Goal: Check status

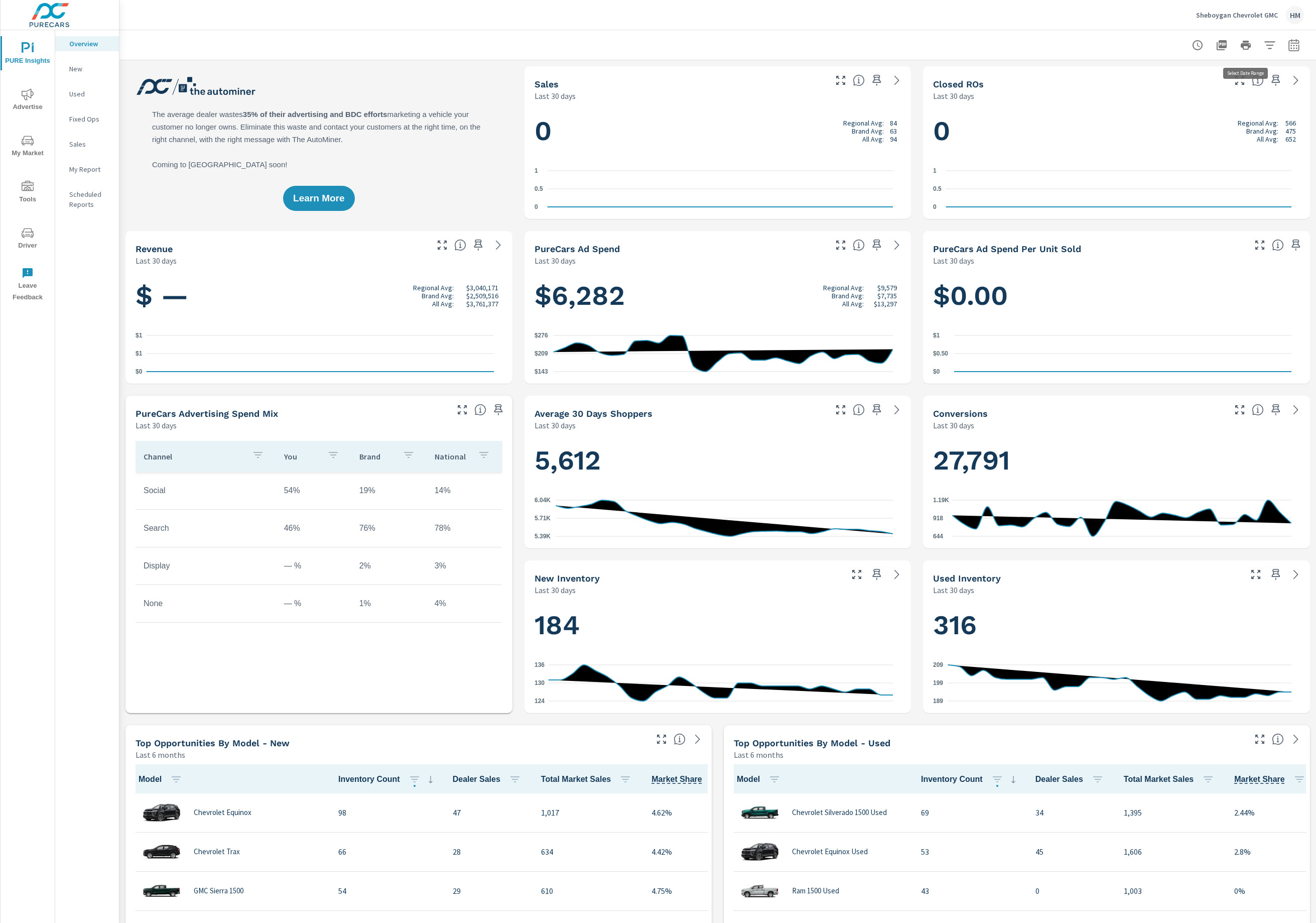
click at [1288, 47] on icon "button" at bounding box center [1294, 45] width 12 height 12
select select "Month to date"
click at [31, 100] on icon "nav menu" at bounding box center [27, 94] width 12 height 12
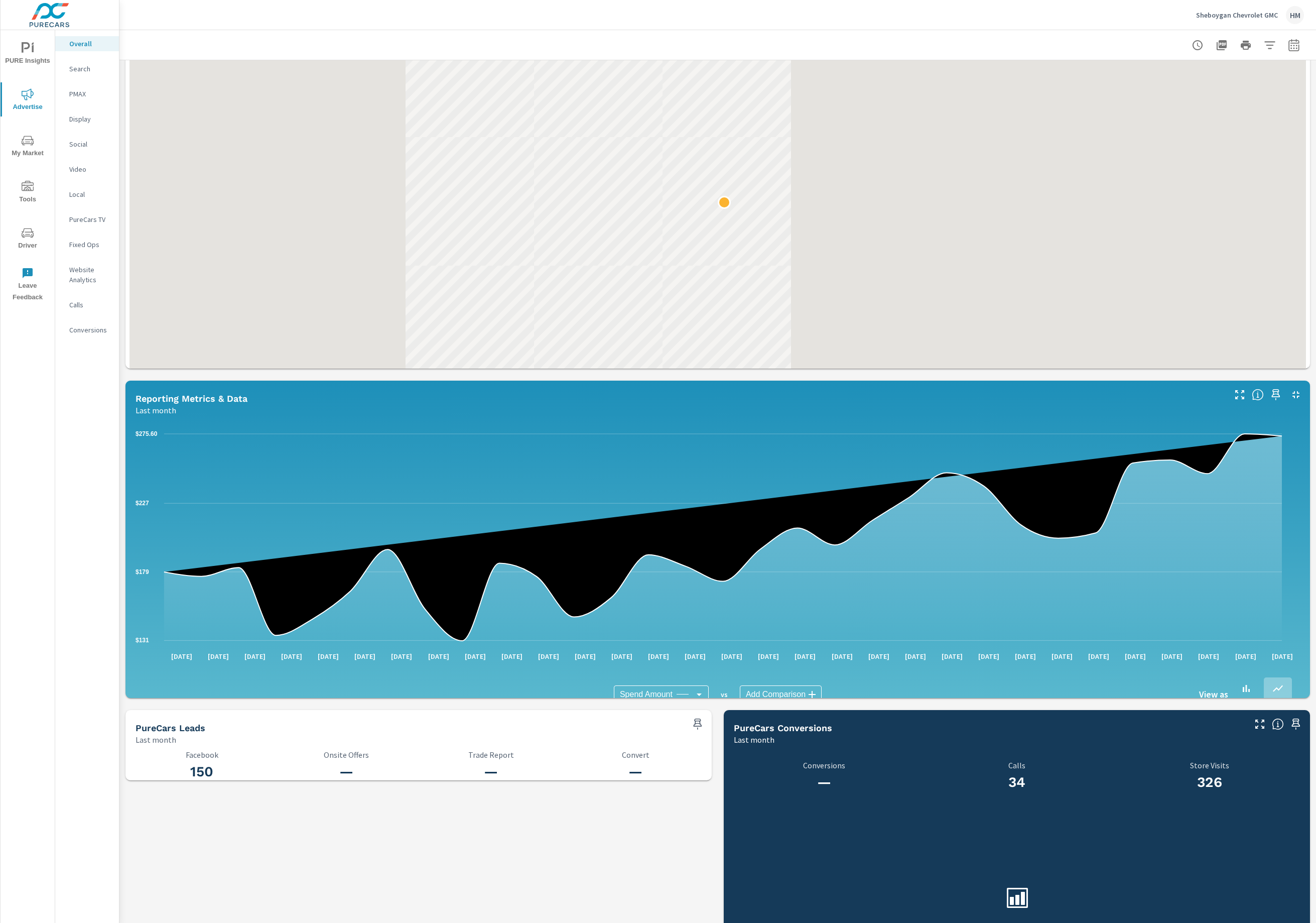
scroll to position [712, 0]
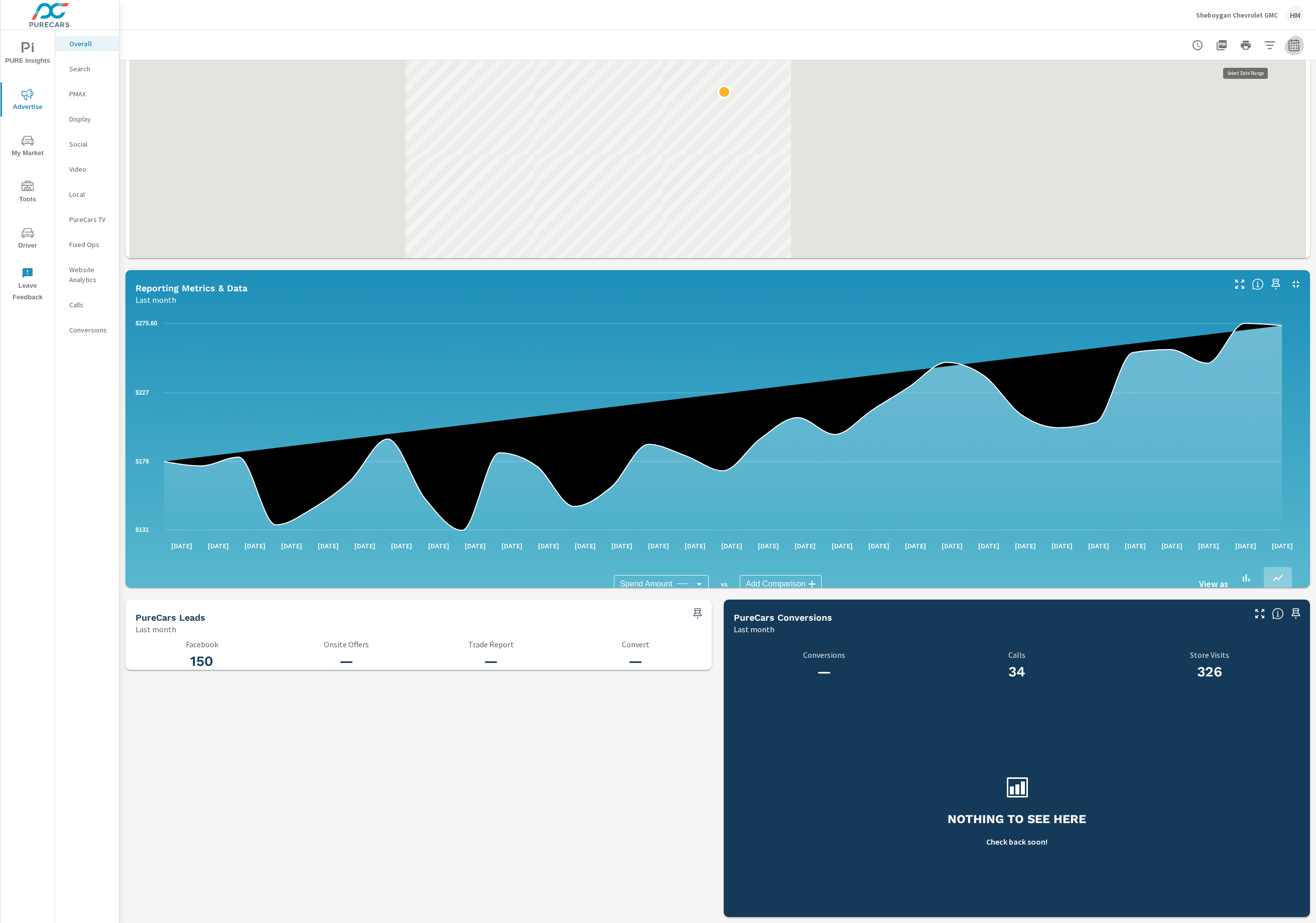
click at [1288, 48] on icon "button" at bounding box center [1294, 45] width 12 height 12
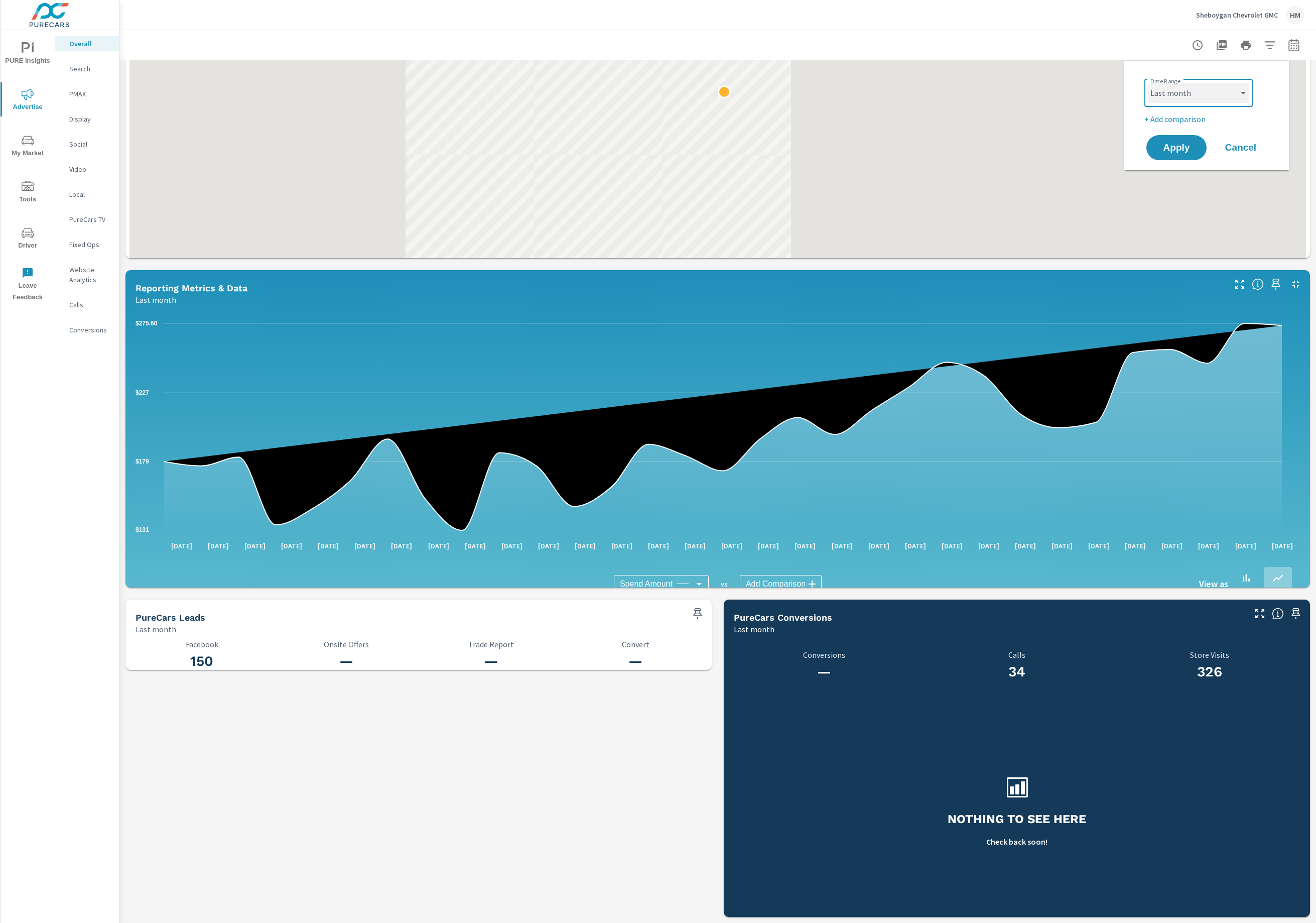
select select "Month to date"
click at [1189, 148] on span "Apply" at bounding box center [1176, 148] width 41 height 10
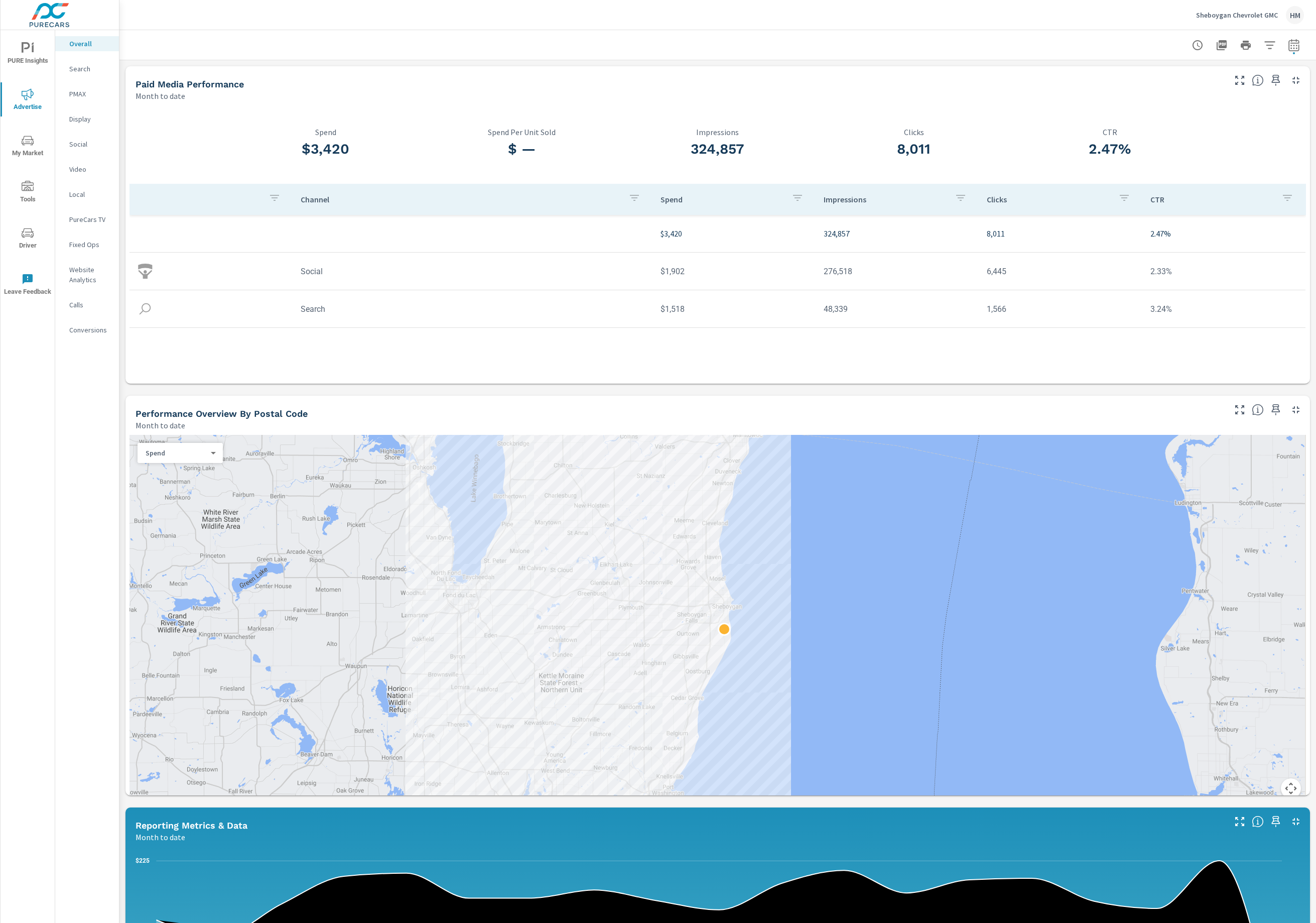
scroll to position [712, 0]
